Goal: Task Accomplishment & Management: Use online tool/utility

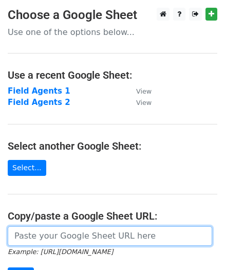
click at [73, 238] on input "url" at bounding box center [110, 236] width 204 height 20
paste input "[URL][DOMAIN_NAME]"
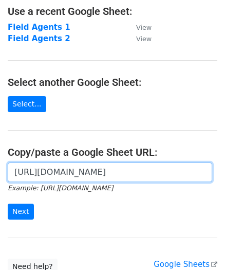
scroll to position [72, 0]
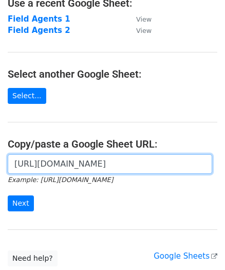
type input "[URL][DOMAIN_NAME]"
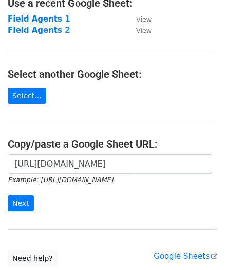
scroll to position [0, 0]
click at [17, 198] on input "Next" at bounding box center [21, 203] width 26 height 16
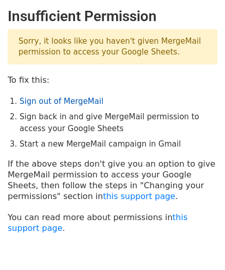
click at [52, 101] on link "Sign out of MergeMail" at bounding box center [62, 101] width 84 height 9
click at [103, 197] on link "this support page" at bounding box center [139, 196] width 72 height 10
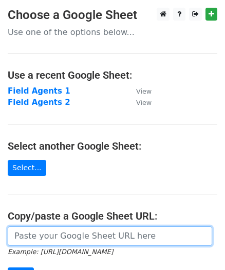
click at [87, 236] on input "url" at bounding box center [110, 236] width 204 height 20
paste input "[URL][DOMAIN_NAME]"
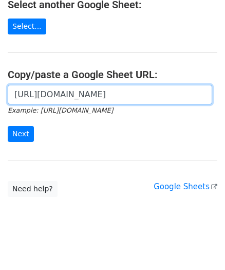
scroll to position [149, 0]
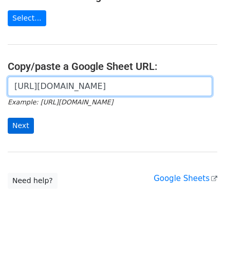
type input "[URL][DOMAIN_NAME]"
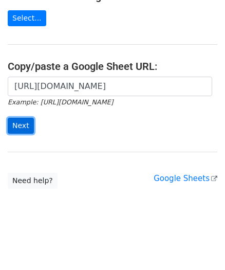
scroll to position [0, 0]
click at [27, 127] on input "Next" at bounding box center [21, 126] width 26 height 16
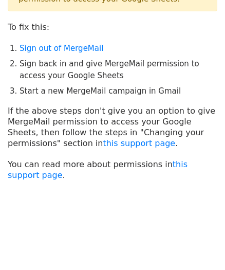
scroll to position [55, 0]
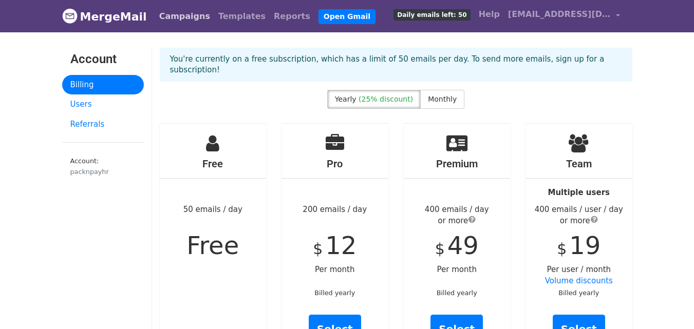
click at [174, 13] on link "Campaigns" at bounding box center [184, 16] width 59 height 21
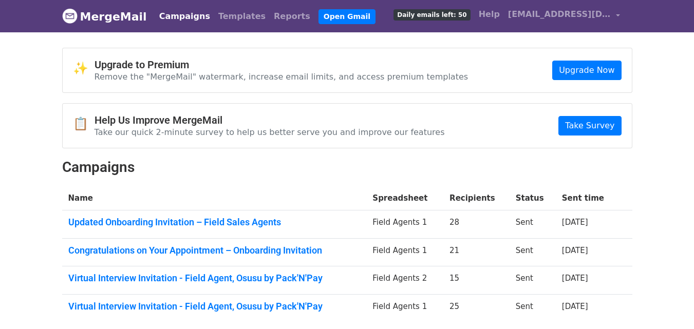
click at [129, 16] on link "MergeMail" at bounding box center [104, 17] width 85 height 22
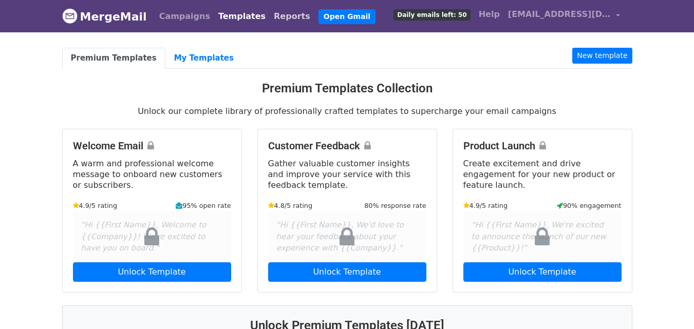
click at [270, 14] on link "Reports" at bounding box center [292, 16] width 45 height 21
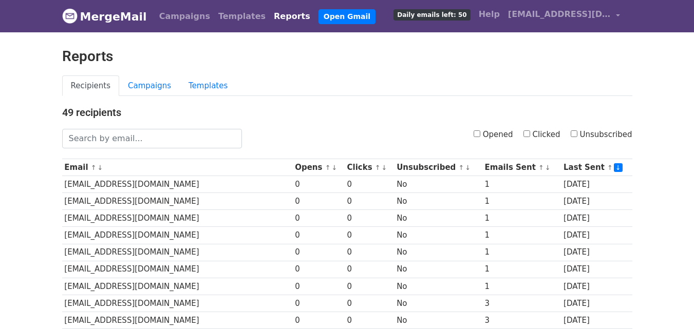
click at [72, 14] on img at bounding box center [69, 15] width 15 height 15
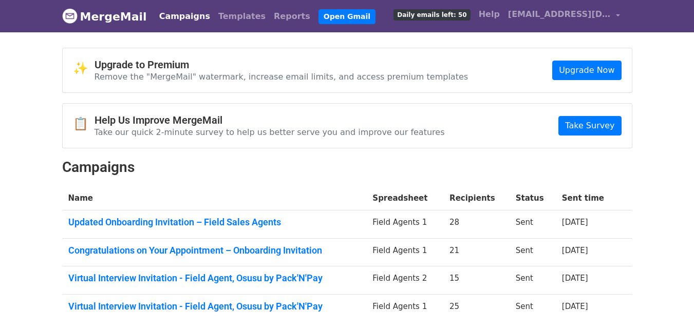
click at [85, 16] on link "MergeMail" at bounding box center [104, 17] width 85 height 22
click at [270, 16] on link "Reports" at bounding box center [292, 16] width 45 height 21
